Goal: Information Seeking & Learning: Learn about a topic

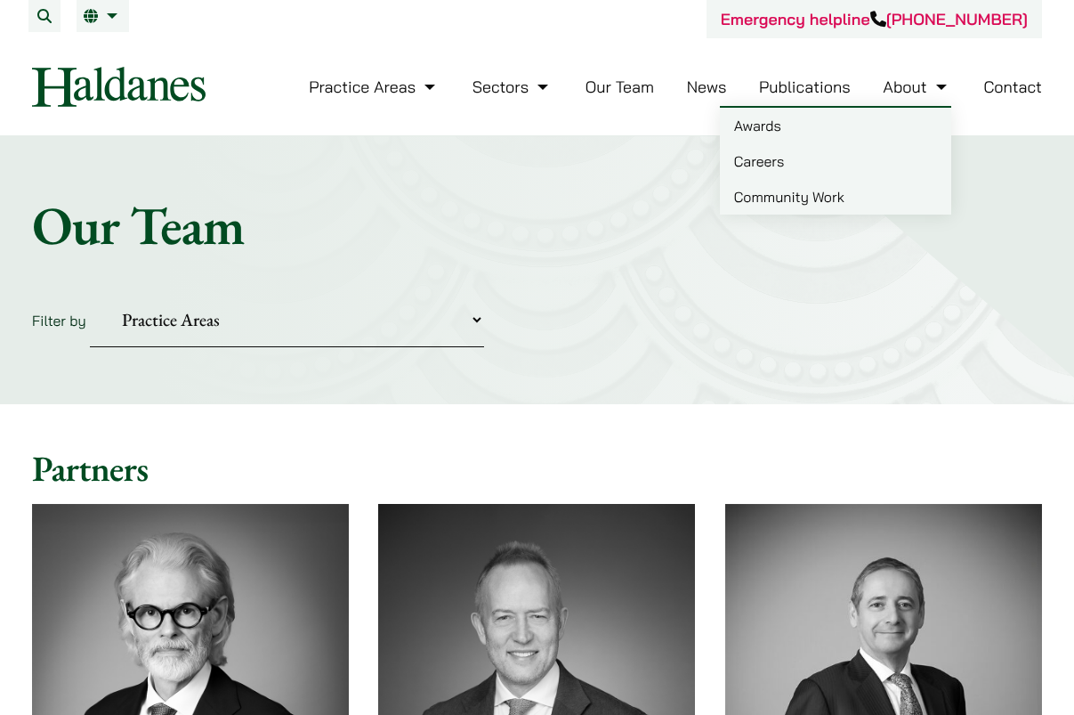
click at [781, 174] on link "Careers" at bounding box center [835, 161] width 231 height 36
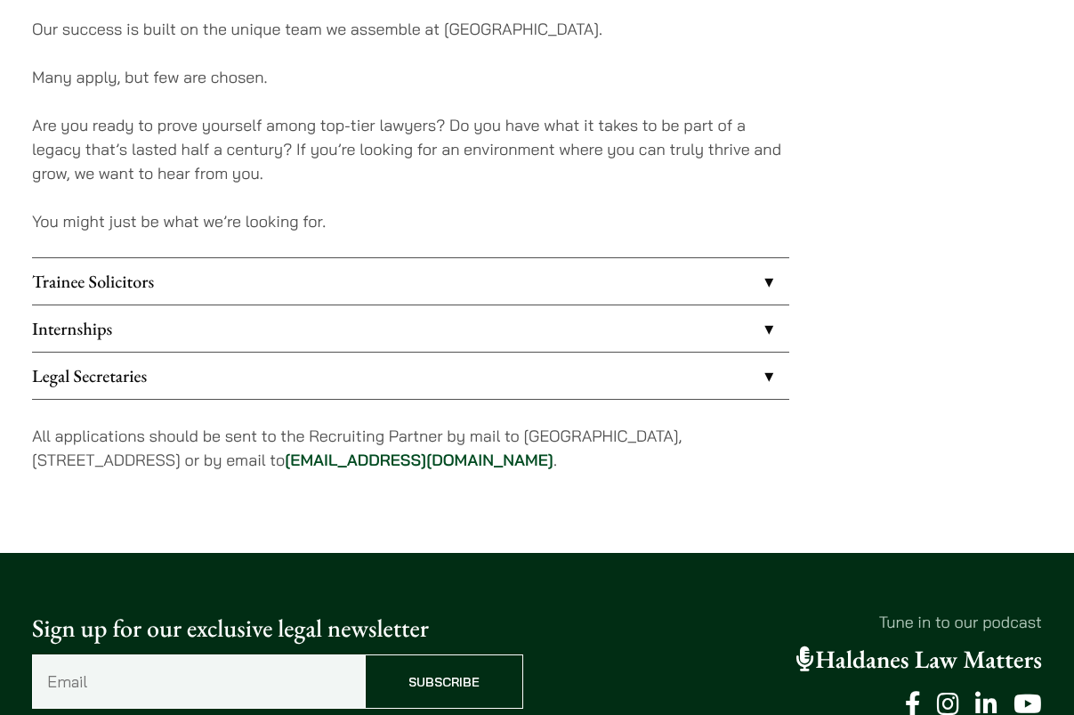
scroll to position [1418, 0]
click at [771, 336] on link "Internships" at bounding box center [410, 328] width 757 height 46
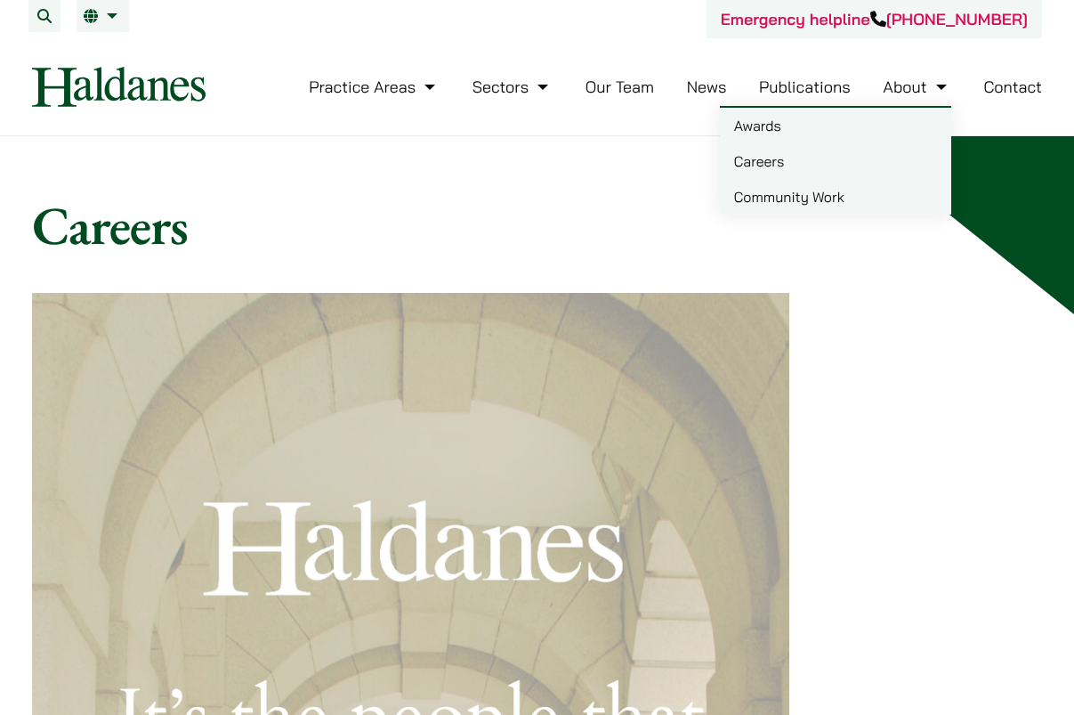
click at [917, 90] on link "About" at bounding box center [917, 87] width 68 height 20
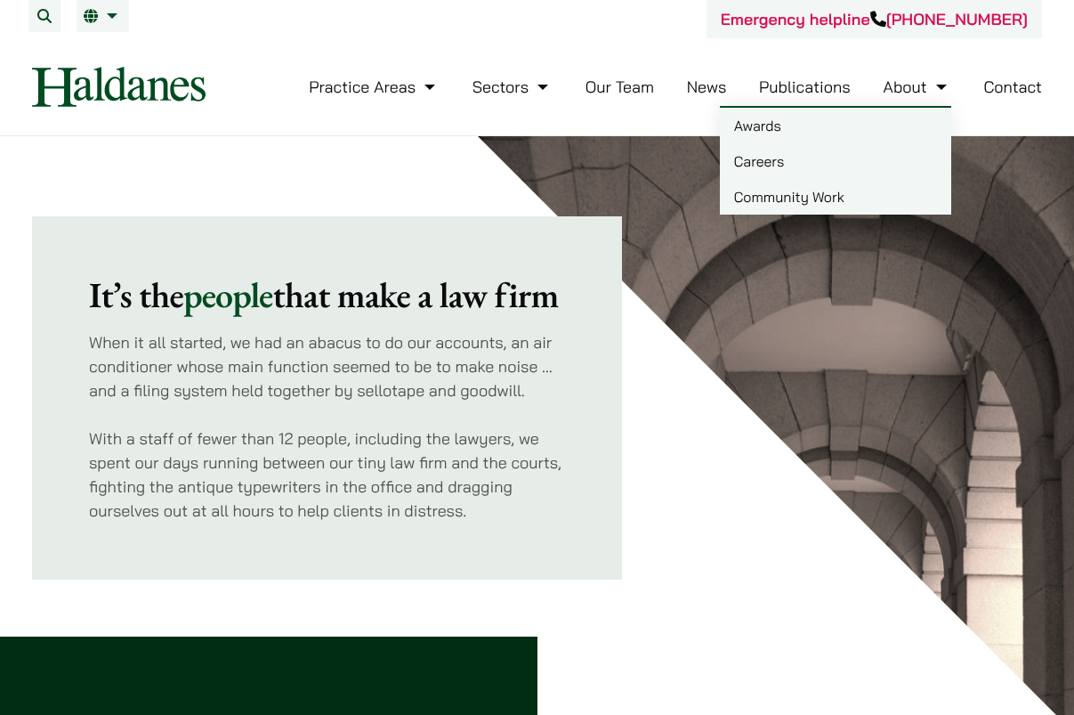
click at [787, 163] on link "Careers" at bounding box center [835, 161] width 231 height 36
click at [816, 154] on link "Careers" at bounding box center [835, 161] width 231 height 36
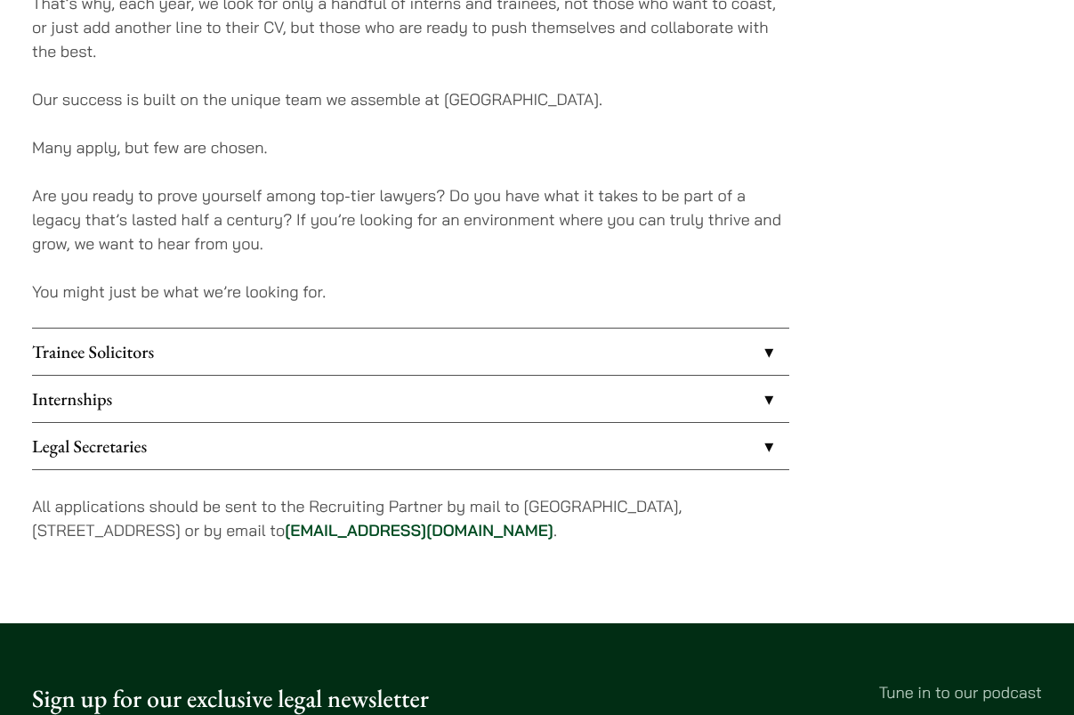
scroll to position [1348, 0]
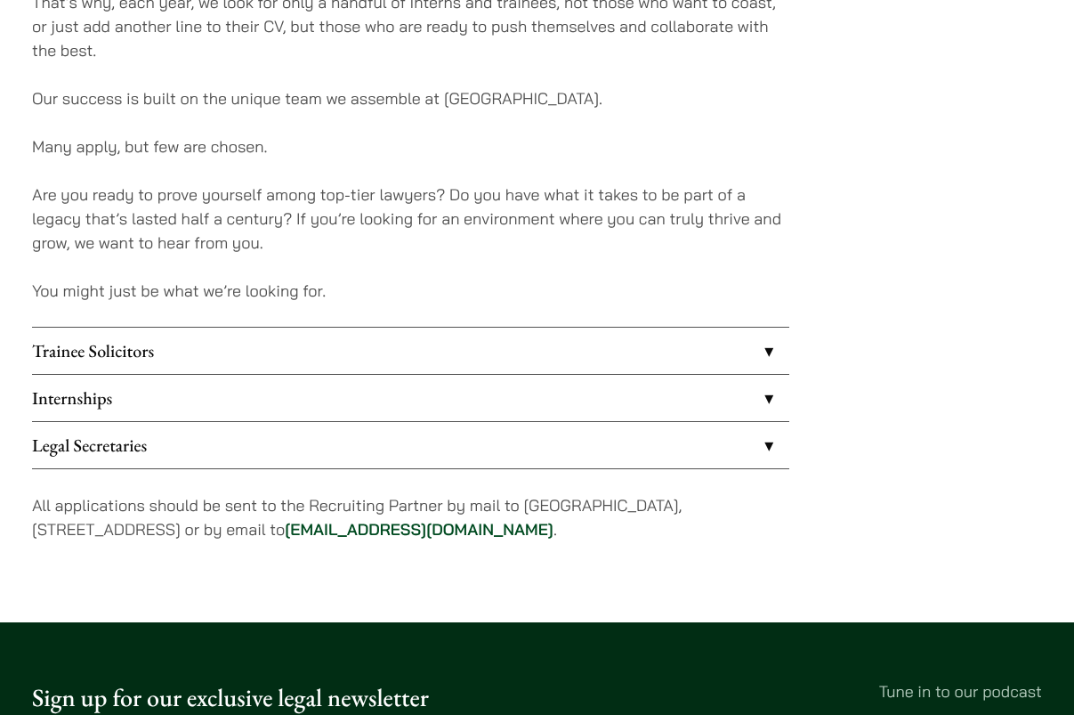
click at [772, 400] on link "Internships" at bounding box center [410, 398] width 757 height 46
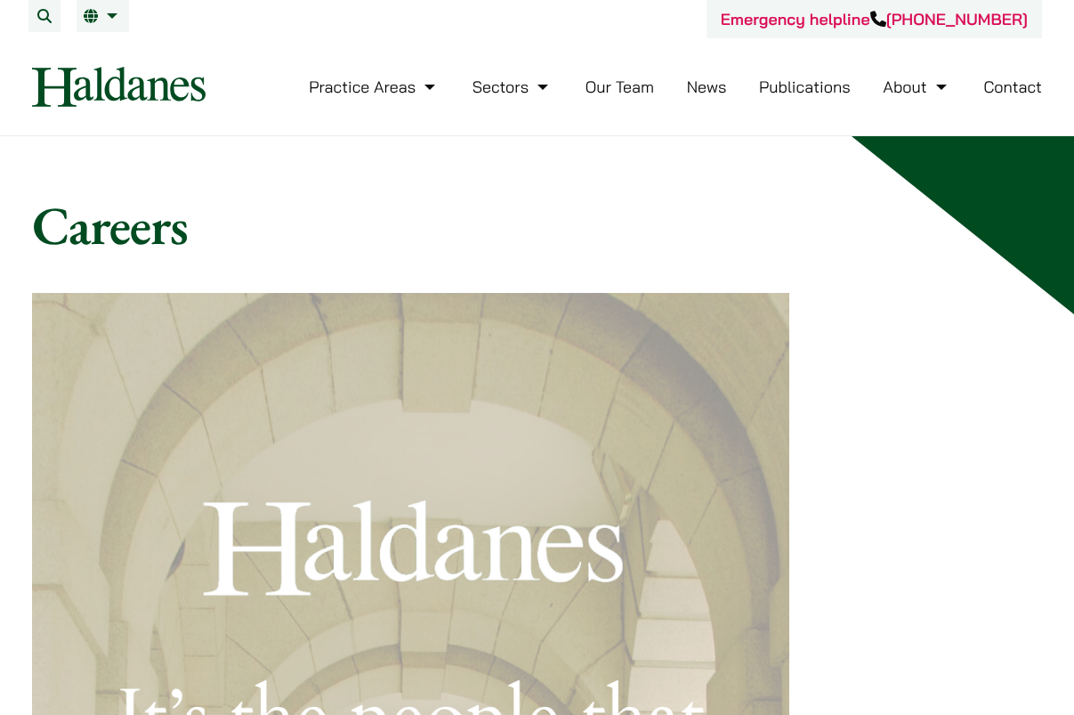
scroll to position [1348, 0]
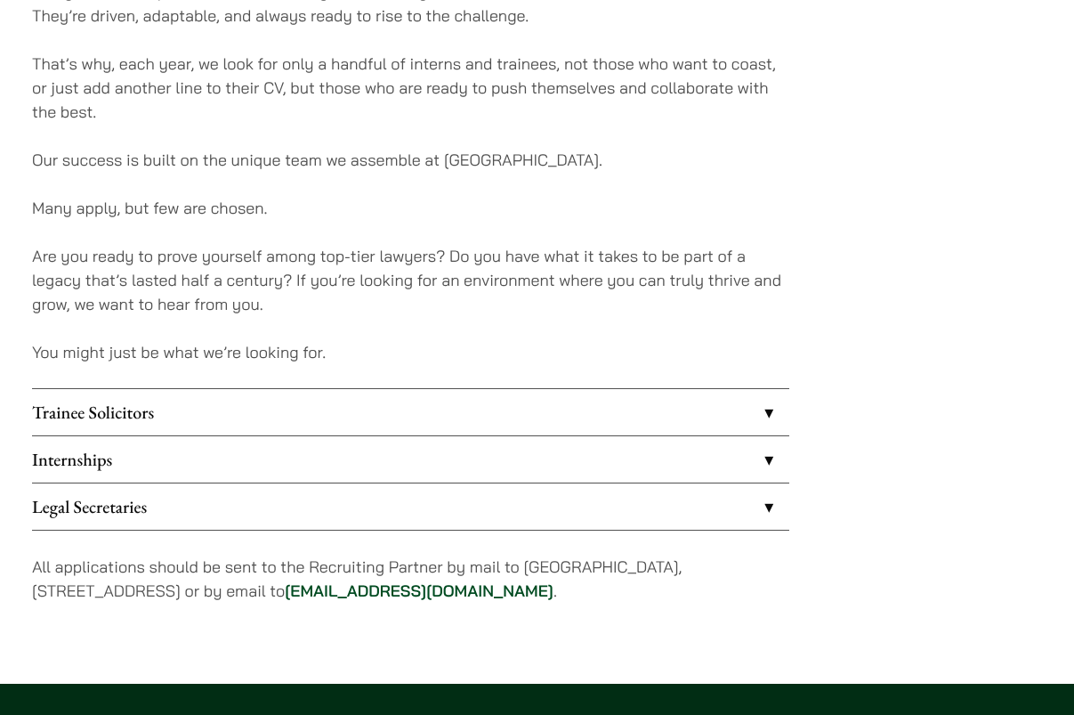
scroll to position [1301, 0]
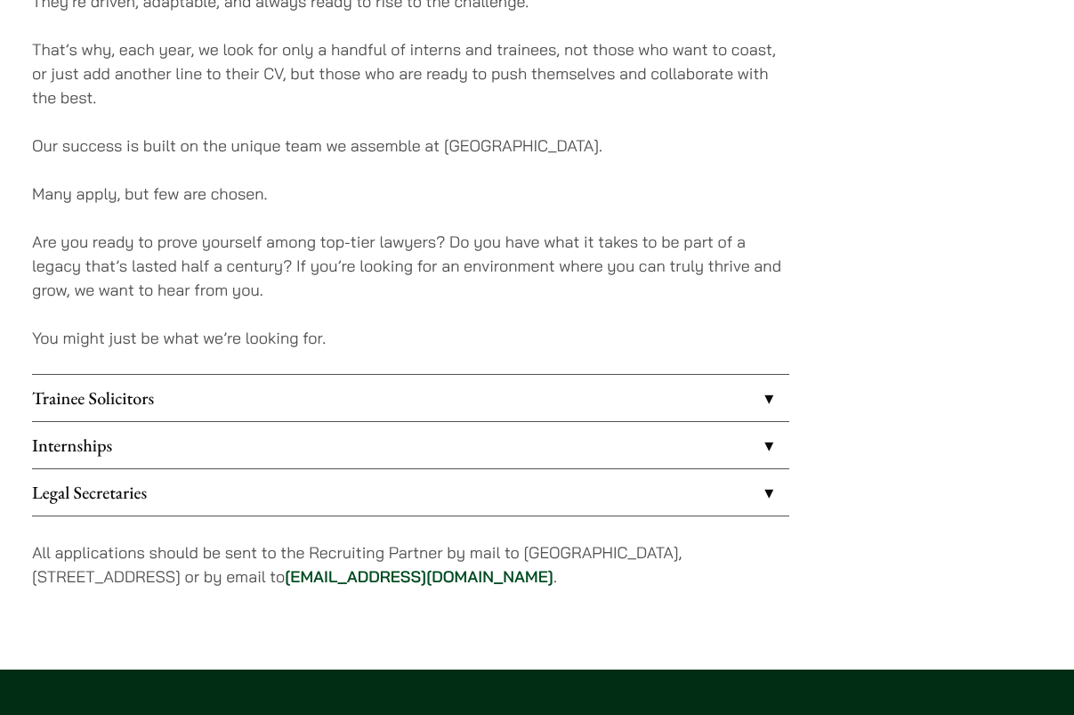
click at [762, 440] on link "Internships" at bounding box center [410, 445] width 757 height 46
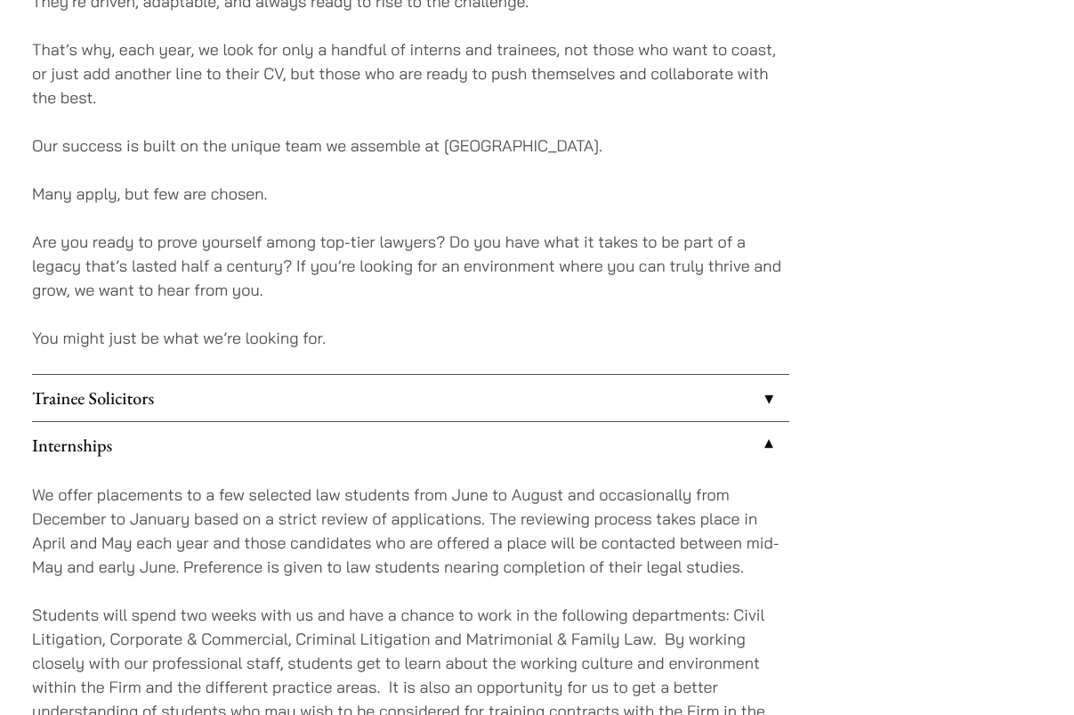
click at [762, 440] on link "Internships" at bounding box center [410, 445] width 757 height 46
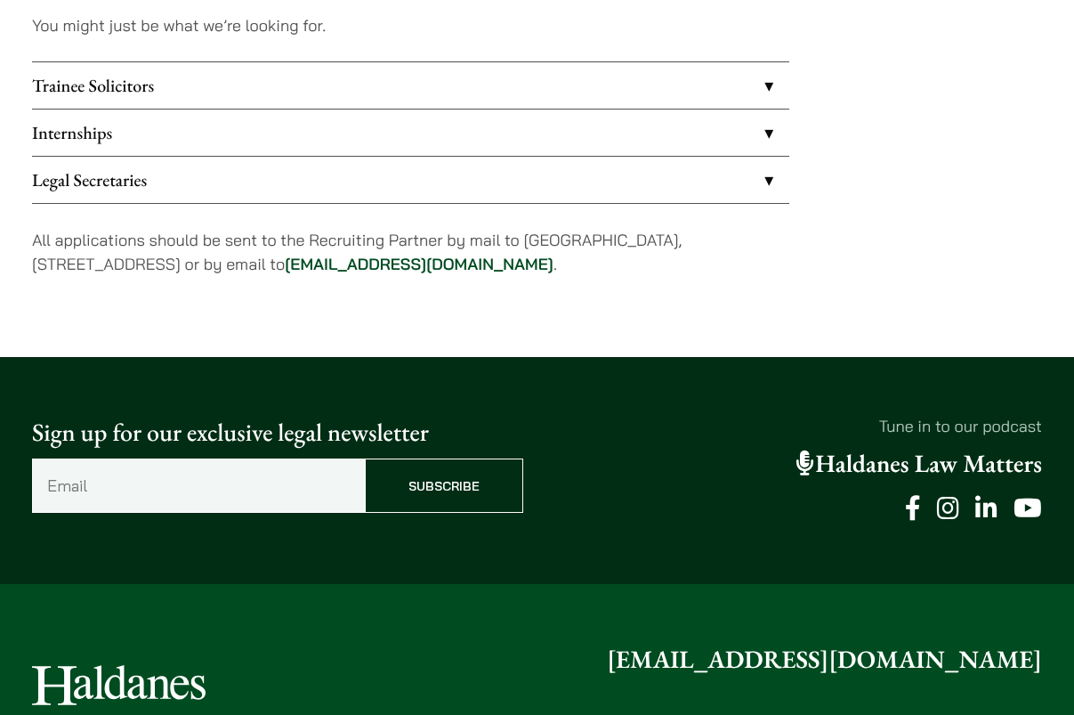
scroll to position [1696, 0]
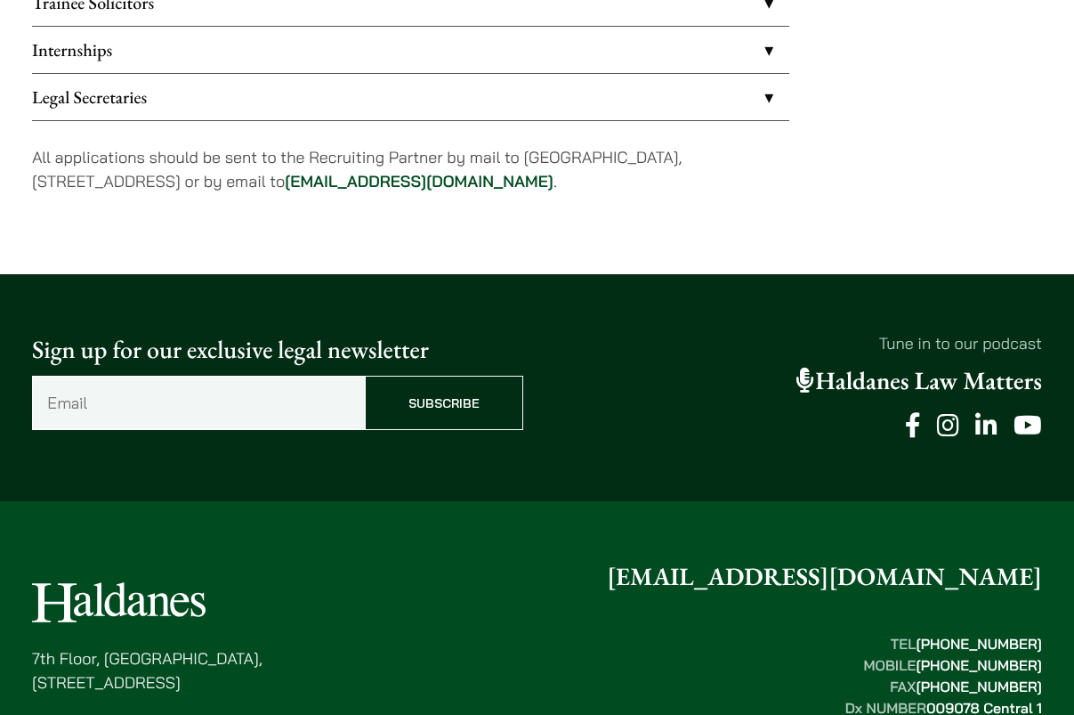
click at [773, 54] on link "Internships" at bounding box center [410, 50] width 757 height 46
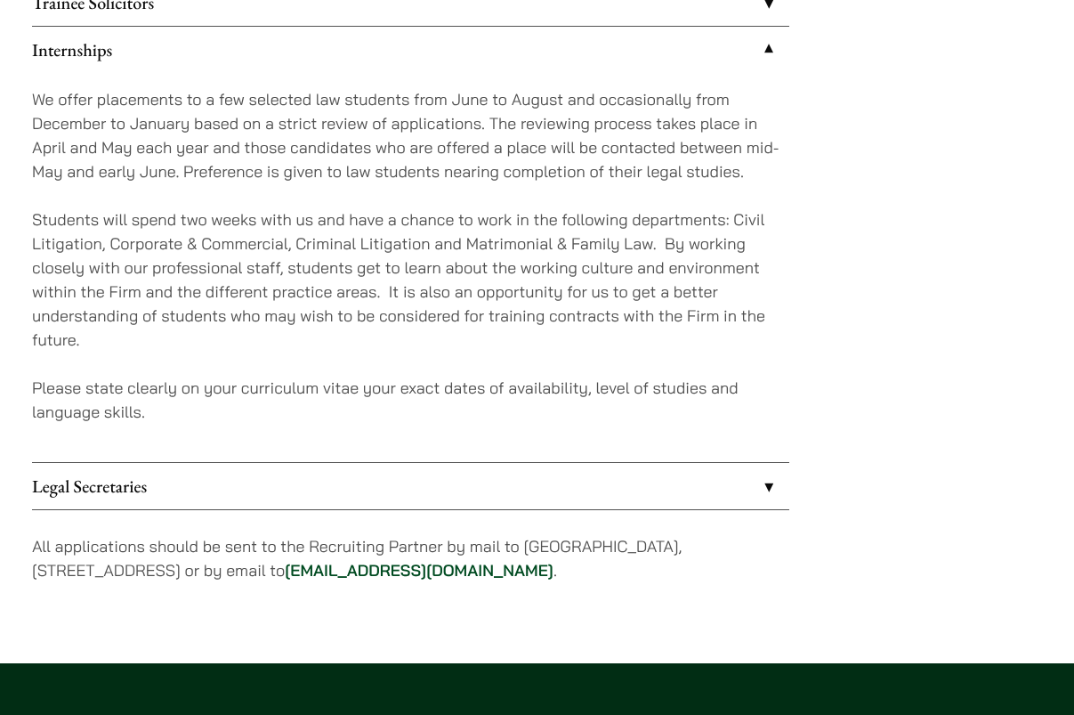
scroll to position [1301, 0]
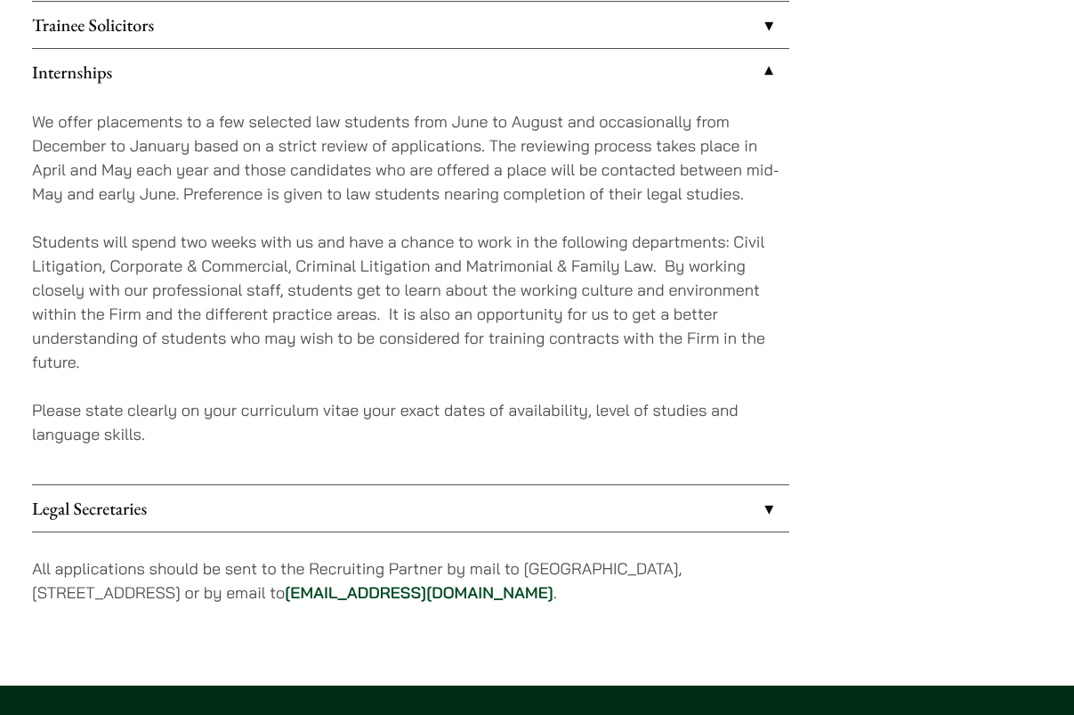
scroll to position [1675, 0]
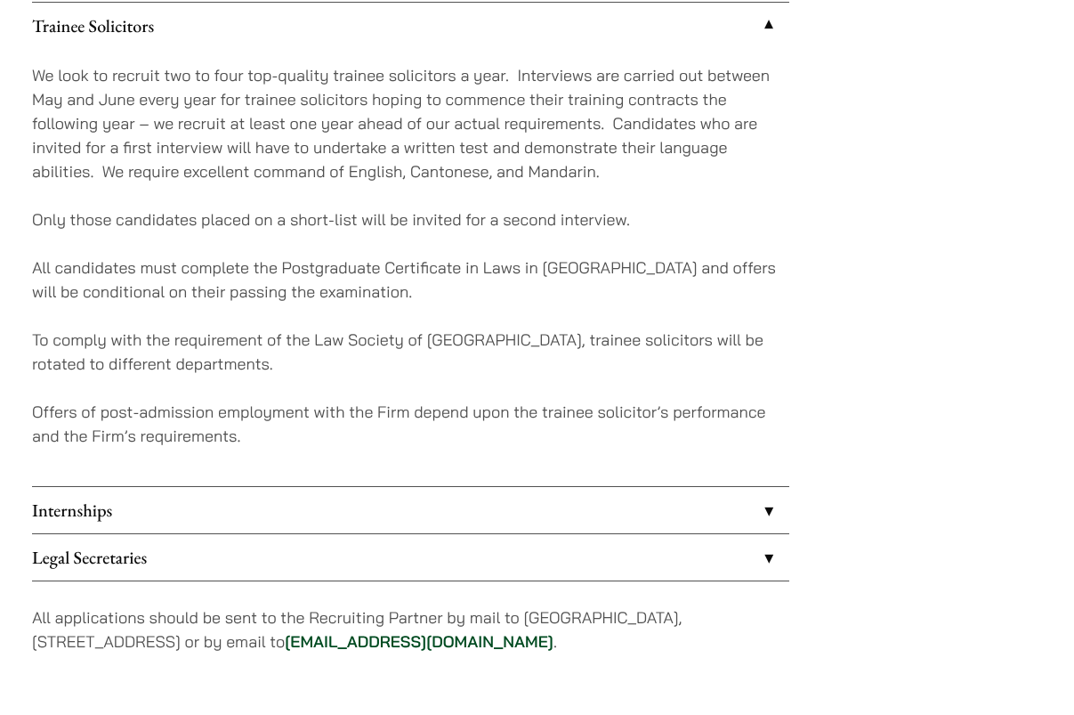
scroll to position [1444, 0]
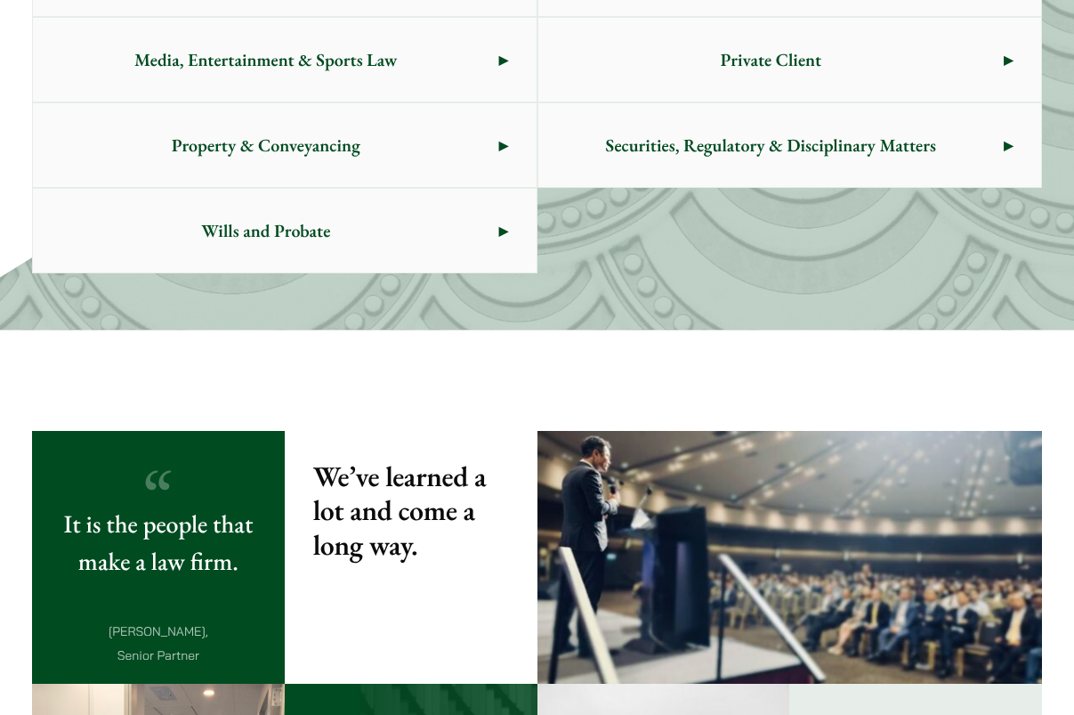
scroll to position [1380, 0]
